Goal: Task Accomplishment & Management: Use online tool/utility

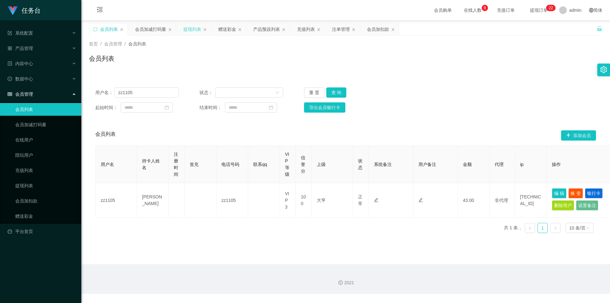
click at [185, 29] on div "提现列表" at bounding box center [192, 29] width 18 height 12
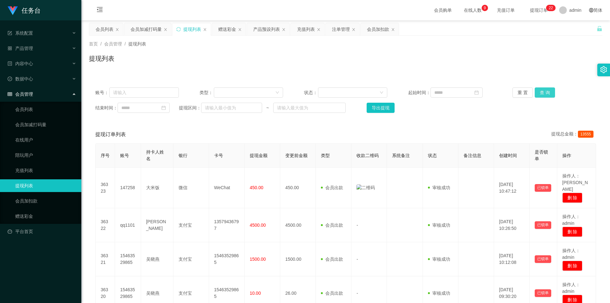
click at [546, 92] on button "查 询" at bounding box center [544, 92] width 20 height 10
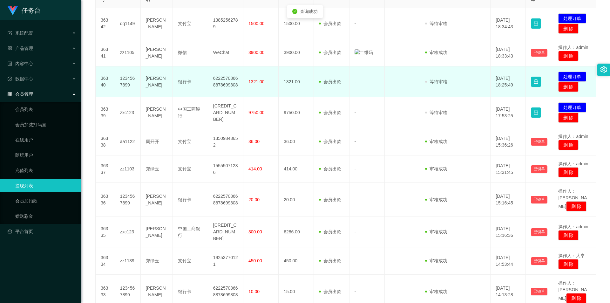
scroll to position [198, 0]
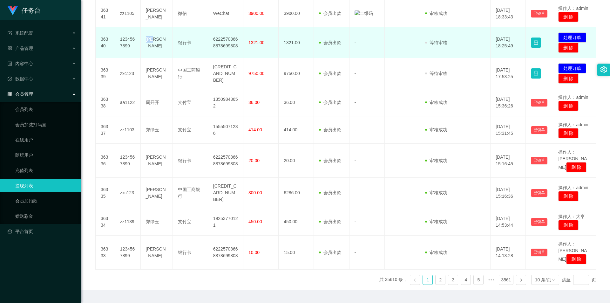
drag, startPoint x: 159, startPoint y: 43, endPoint x: 144, endPoint y: 42, distance: 15.3
click at [144, 42] on td "[PERSON_NAME]" at bounding box center [157, 42] width 32 height 31
copy td "[PERSON_NAME]"
click at [148, 42] on td "[PERSON_NAME]" at bounding box center [157, 42] width 32 height 31
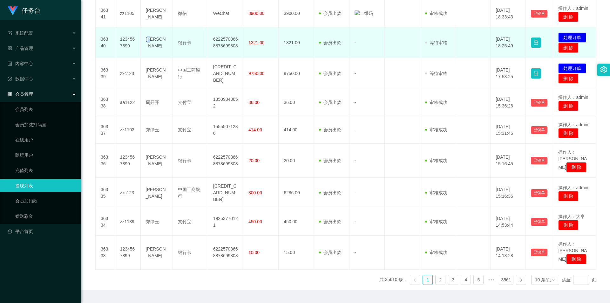
click at [148, 42] on td "[PERSON_NAME]" at bounding box center [157, 42] width 32 height 31
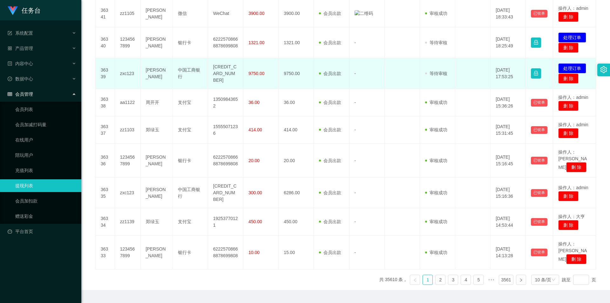
click at [151, 72] on td "[PERSON_NAME]" at bounding box center [157, 73] width 32 height 31
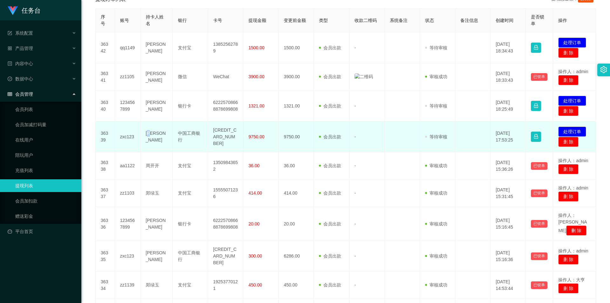
scroll to position [135, 0]
click at [151, 138] on td "[PERSON_NAME]" at bounding box center [157, 137] width 32 height 31
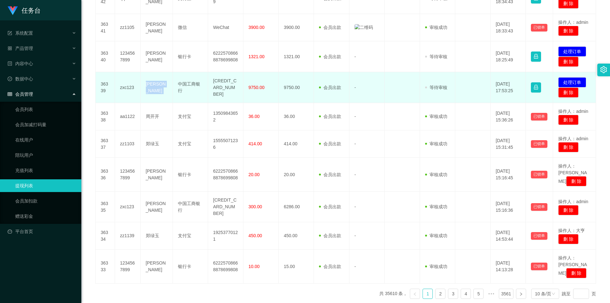
scroll to position [198, 0]
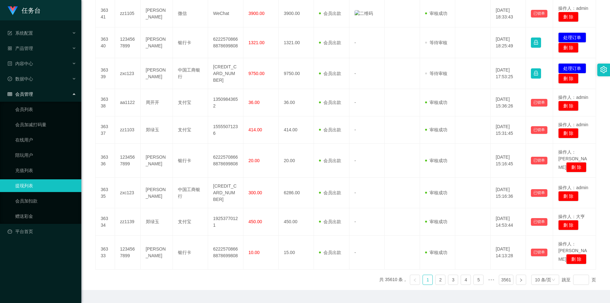
click at [455, 274] on ul "共 35610 条， 1 2 3 4 5 ••• 3561 10 条/页 跳至 页" at bounding box center [487, 279] width 217 height 10
click at [452, 275] on link "3" at bounding box center [453, 280] width 10 height 10
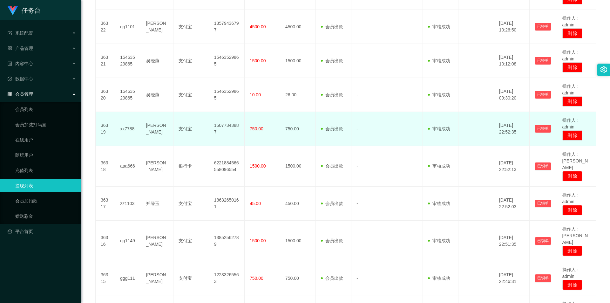
click at [151, 116] on td "[PERSON_NAME]" at bounding box center [157, 129] width 32 height 34
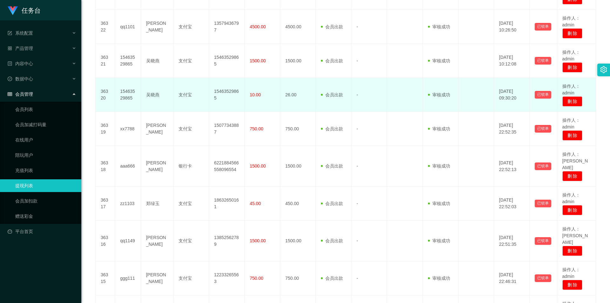
click at [149, 81] on td "吴晓燕" at bounding box center [157, 95] width 32 height 34
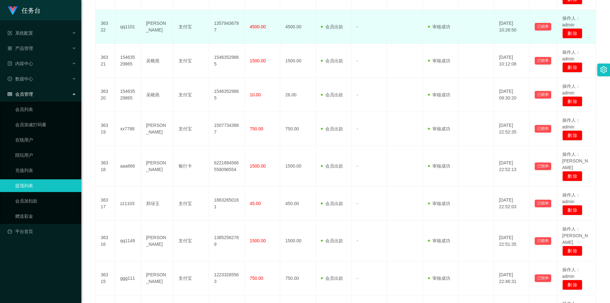
click at [150, 12] on td "[PERSON_NAME]" at bounding box center [157, 27] width 32 height 34
copy td "[PERSON_NAME]"
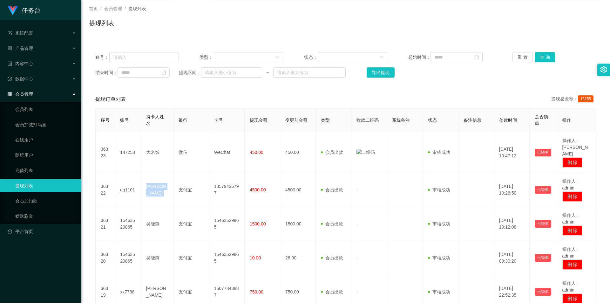
scroll to position [0, 0]
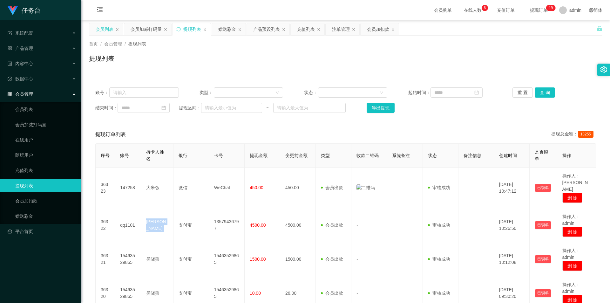
click at [101, 27] on div "会员列表" at bounding box center [105, 29] width 18 height 12
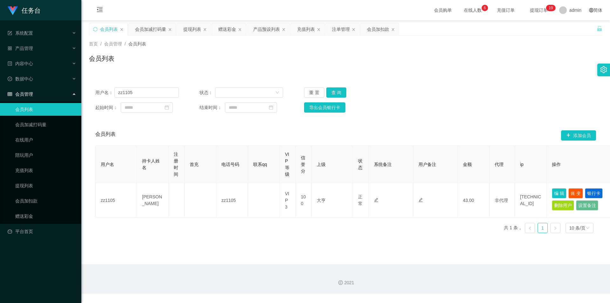
click at [141, 99] on div "用户名： zz1105 状态： 重 置 查 询 起始时间： 结束时间： 导出会员银行卡" at bounding box center [345, 100] width 513 height 38
click at [137, 88] on input "zz1105" at bounding box center [146, 92] width 64 height 10
paste input "aa1122"
type input "aa1122"
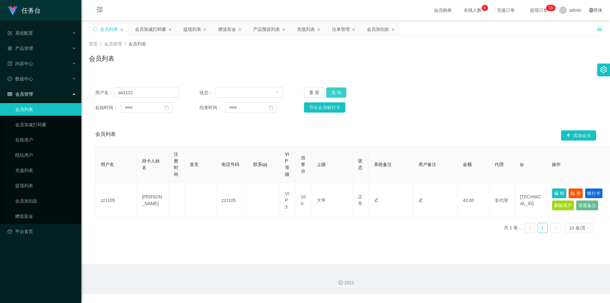
click at [339, 91] on button "查 询" at bounding box center [336, 92] width 20 height 10
